Goal: Find specific page/section: Find specific page/section

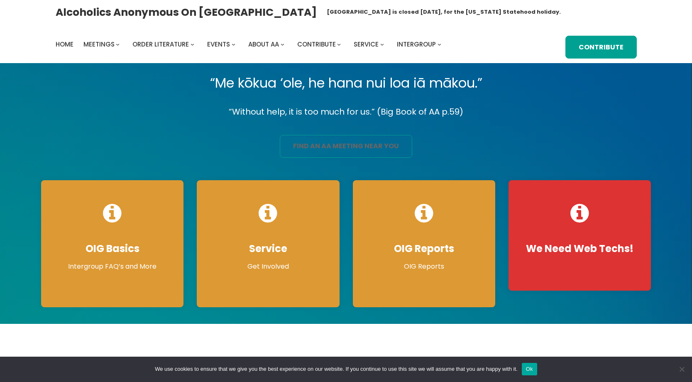
click at [356, 148] on link "find an aa meeting near you" at bounding box center [346, 146] width 133 height 23
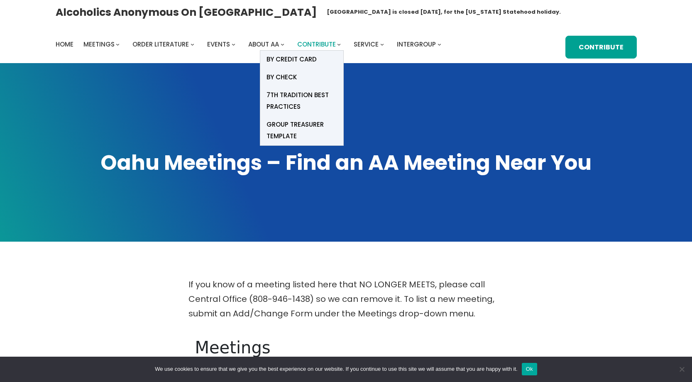
click at [322, 45] on span "Contribute" at bounding box center [316, 44] width 39 height 9
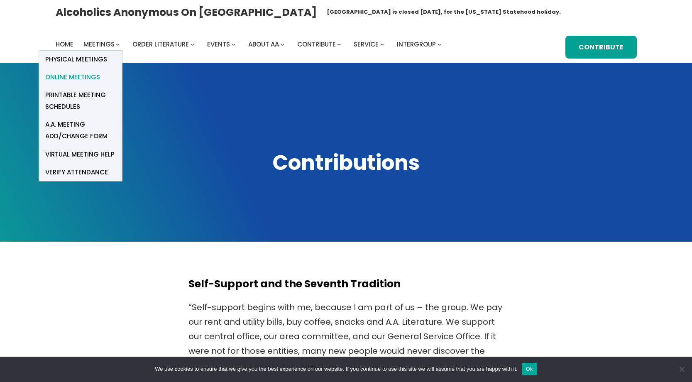
click at [84, 76] on span "Online Meetings" at bounding box center [72, 77] width 55 height 12
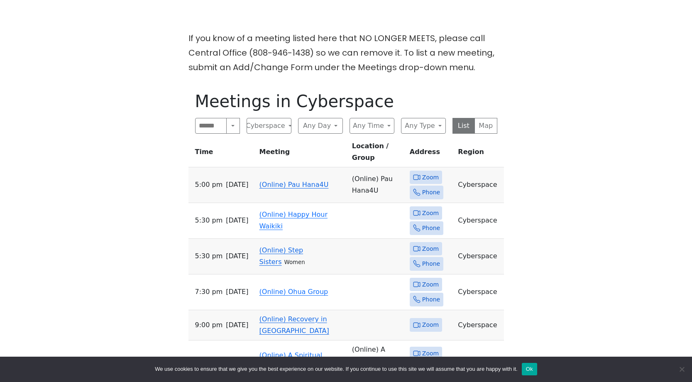
scroll to position [294, 0]
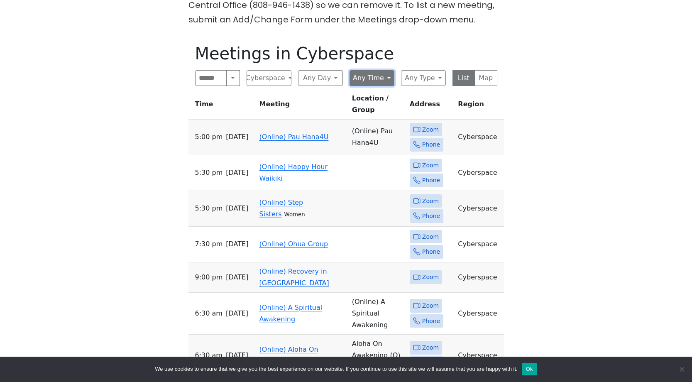
click at [376, 83] on button "Any Time" at bounding box center [372, 78] width 45 height 16
click at [379, 50] on h1 "Meetings in Cyberspace" at bounding box center [346, 54] width 302 height 20
